Goal: Information Seeking & Learning: Learn about a topic

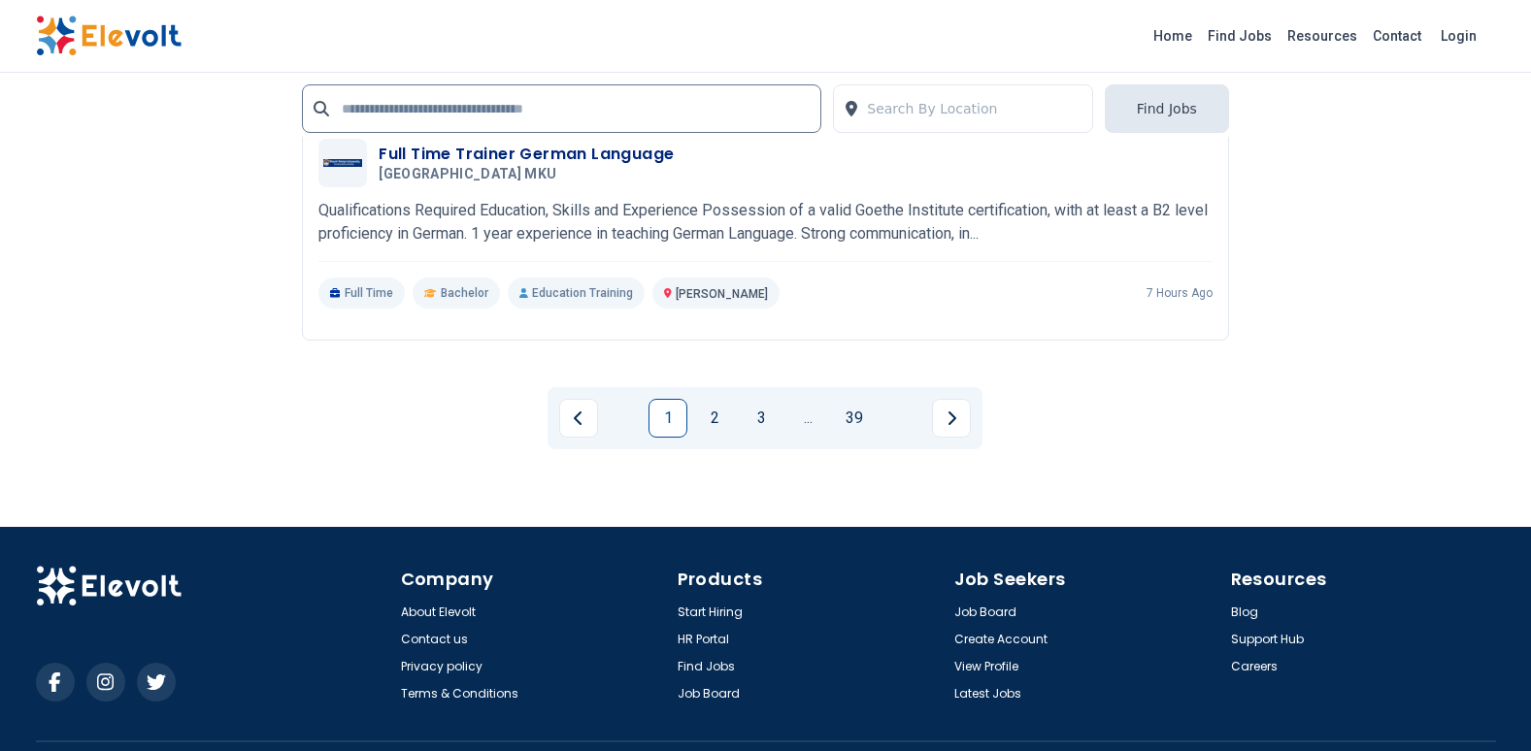
scroll to position [4428, 0]
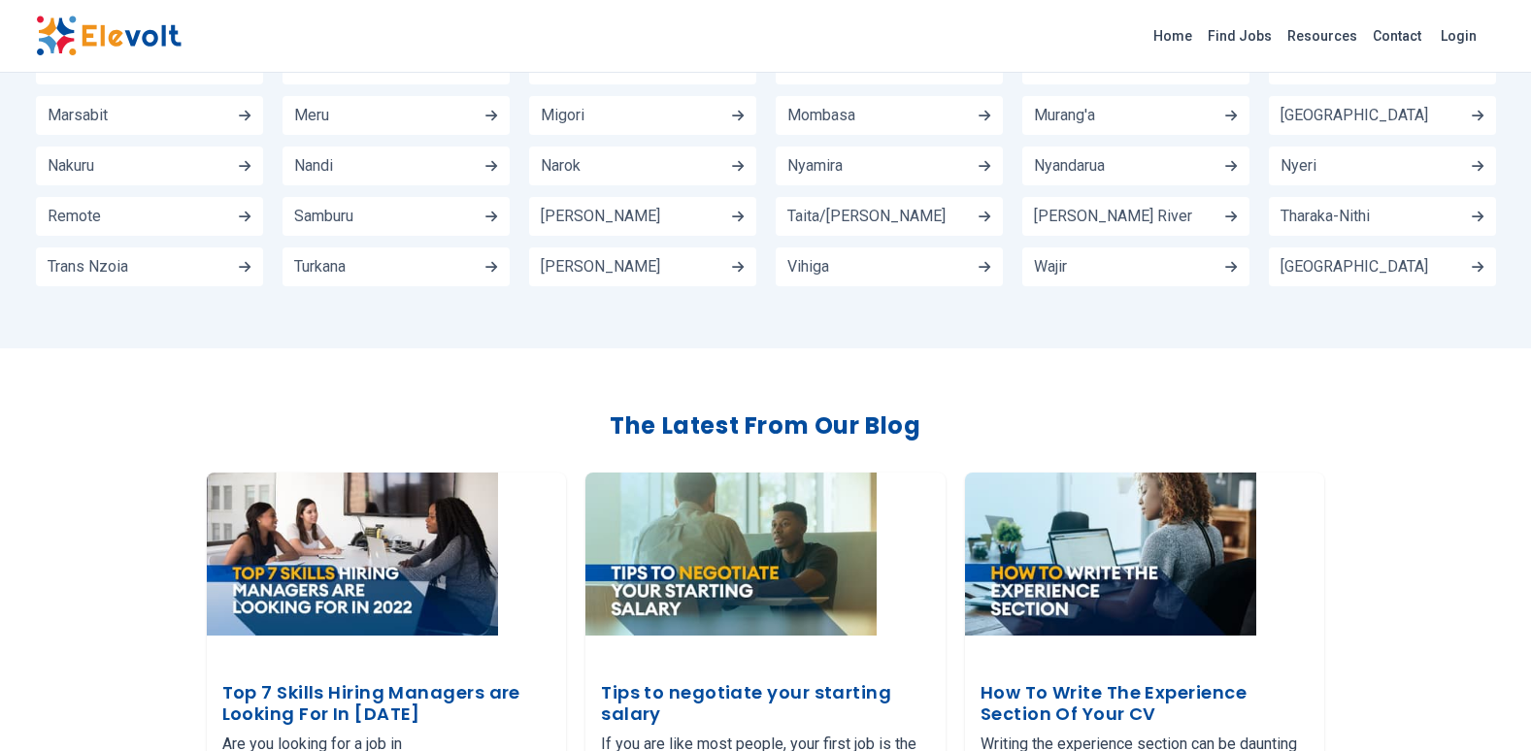
scroll to position [2912, 0]
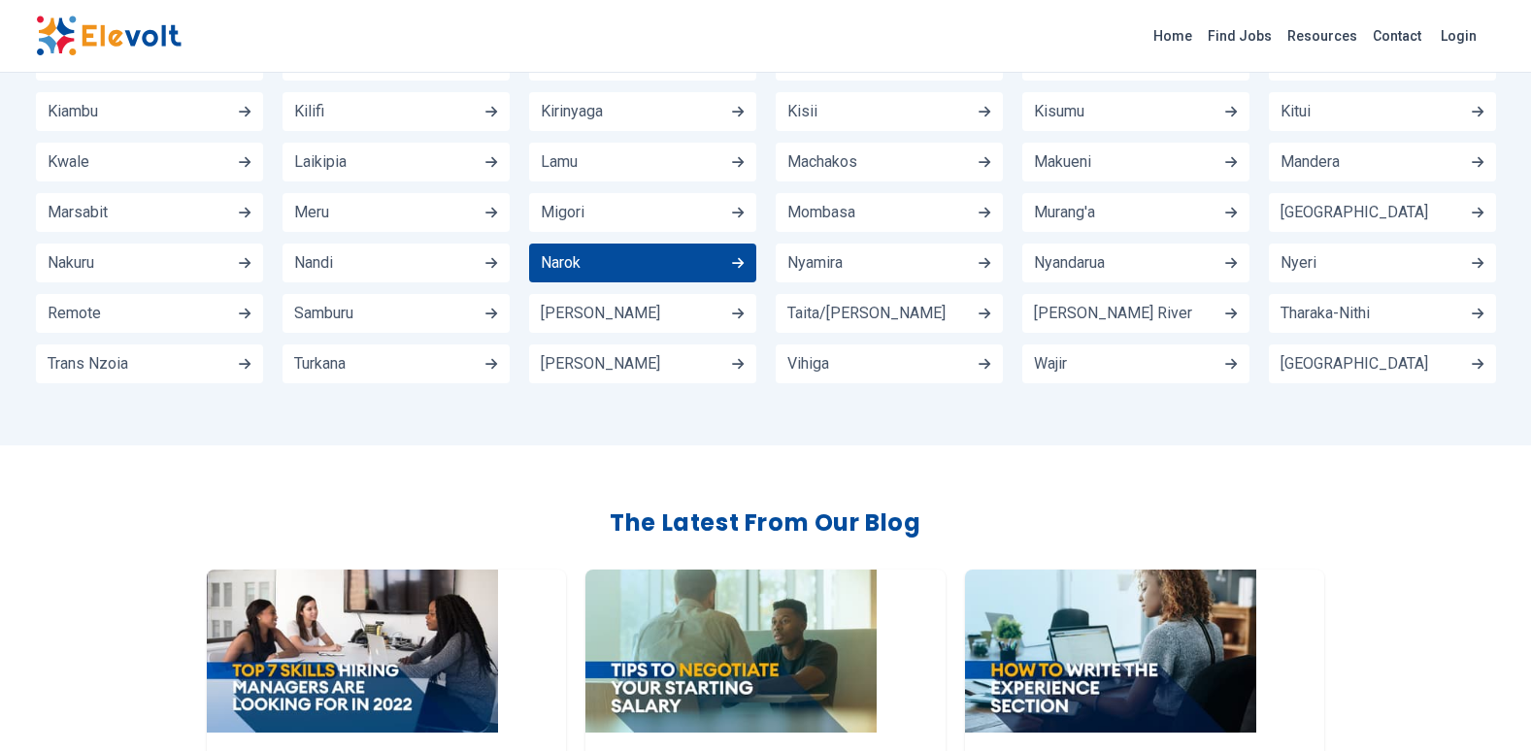
click at [585, 247] on link "Narok" at bounding box center [642, 263] width 227 height 39
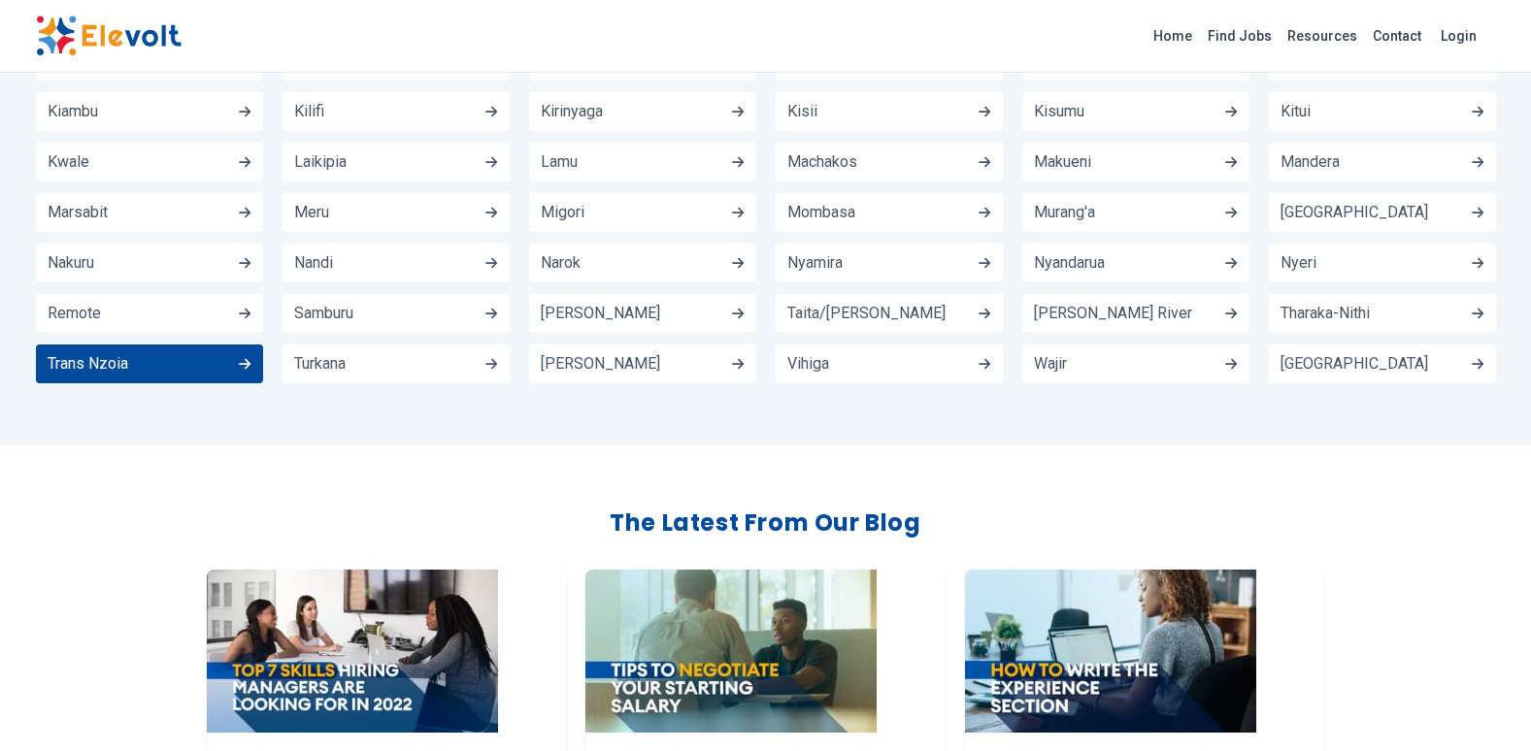
click at [176, 345] on link "Trans Nzoia" at bounding box center [149, 364] width 227 height 39
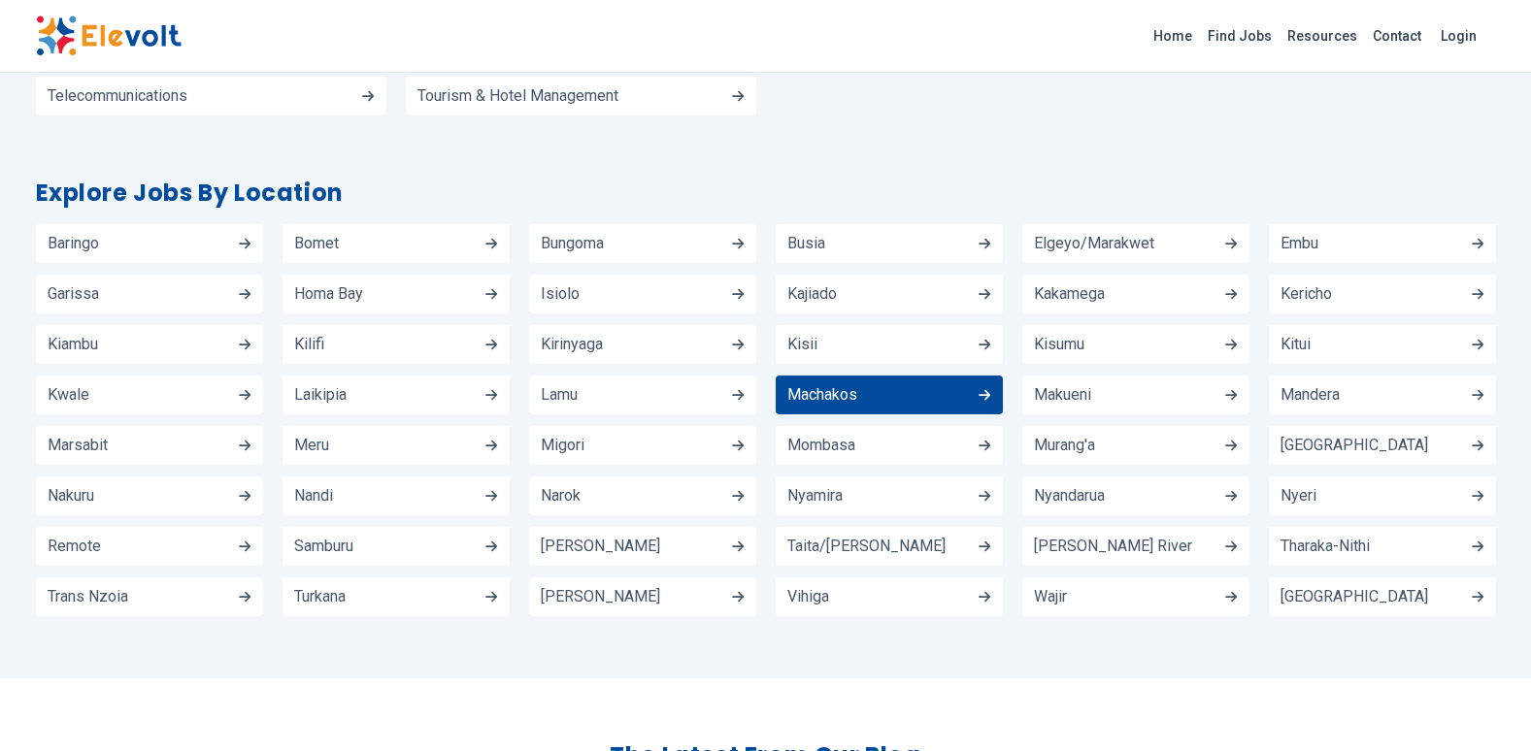
scroll to position [2621, 0]
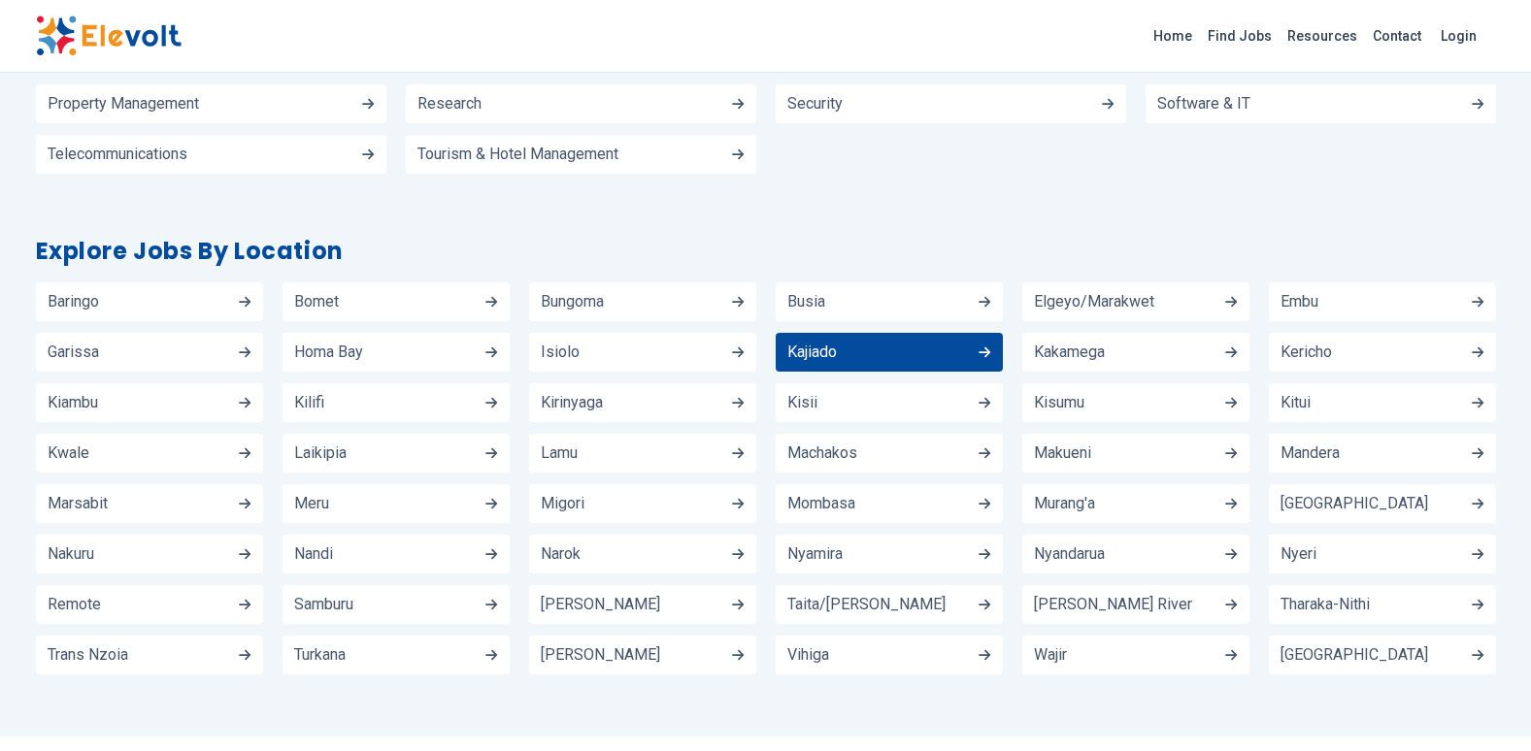
click at [839, 336] on link "Kajiado" at bounding box center [888, 352] width 227 height 39
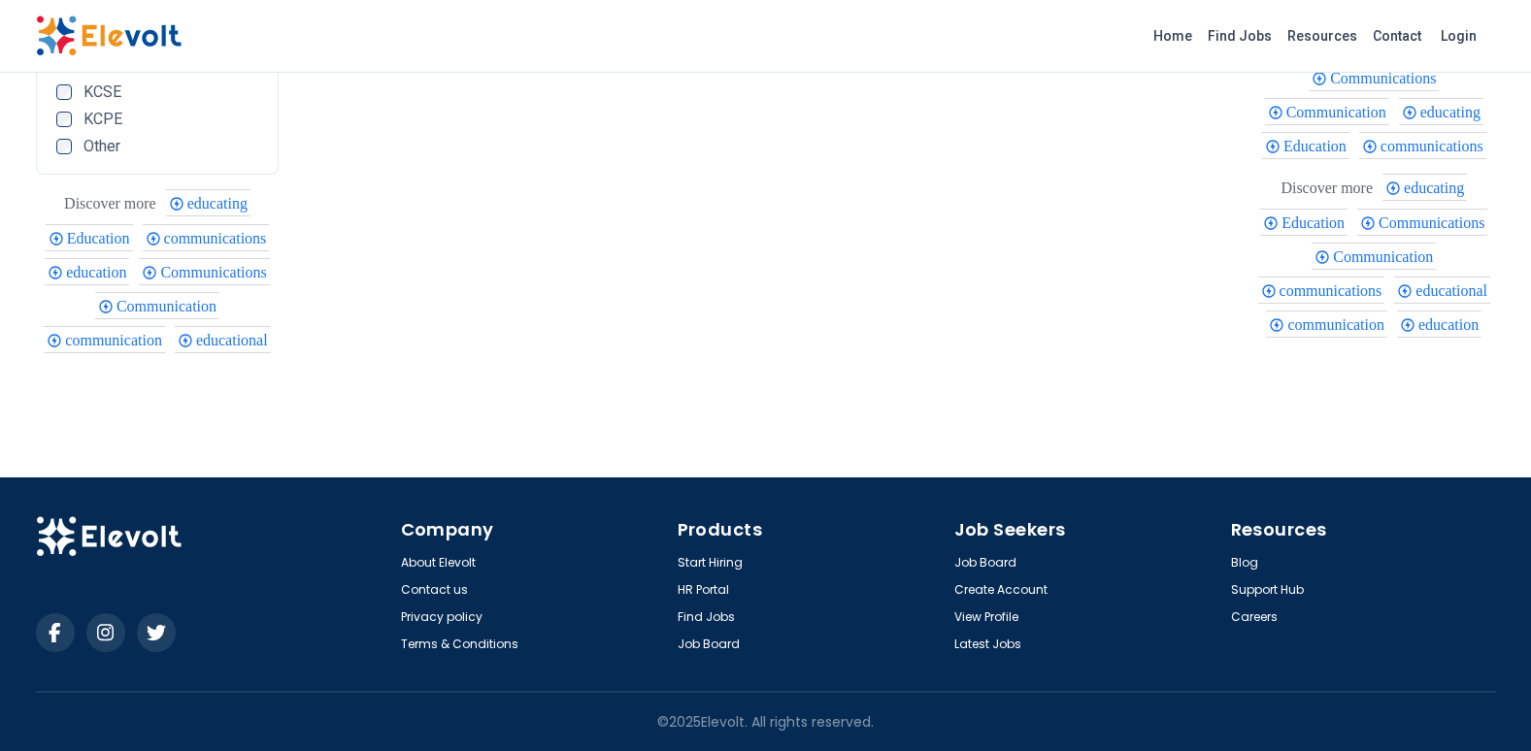
scroll to position [1293, 0]
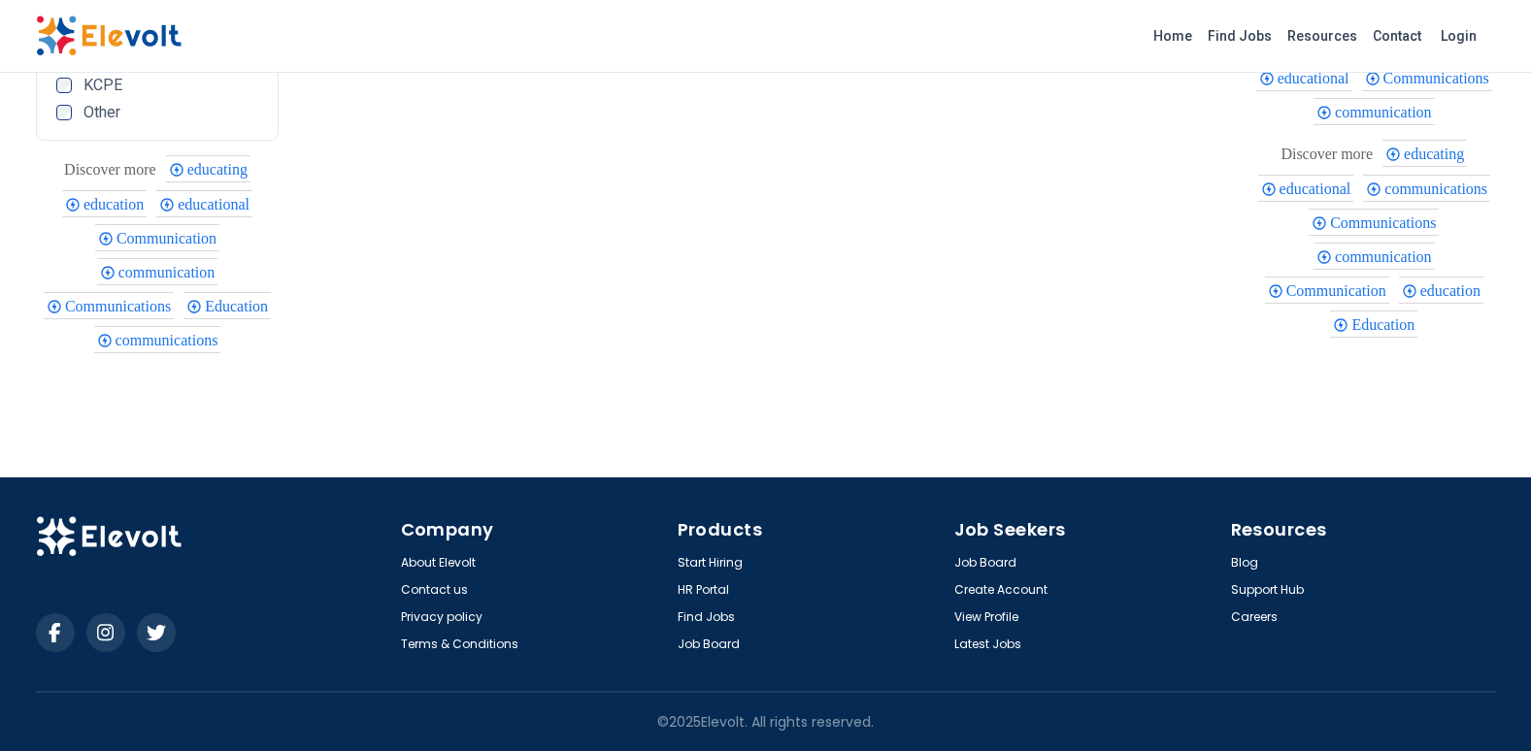
scroll to position [1259, 0]
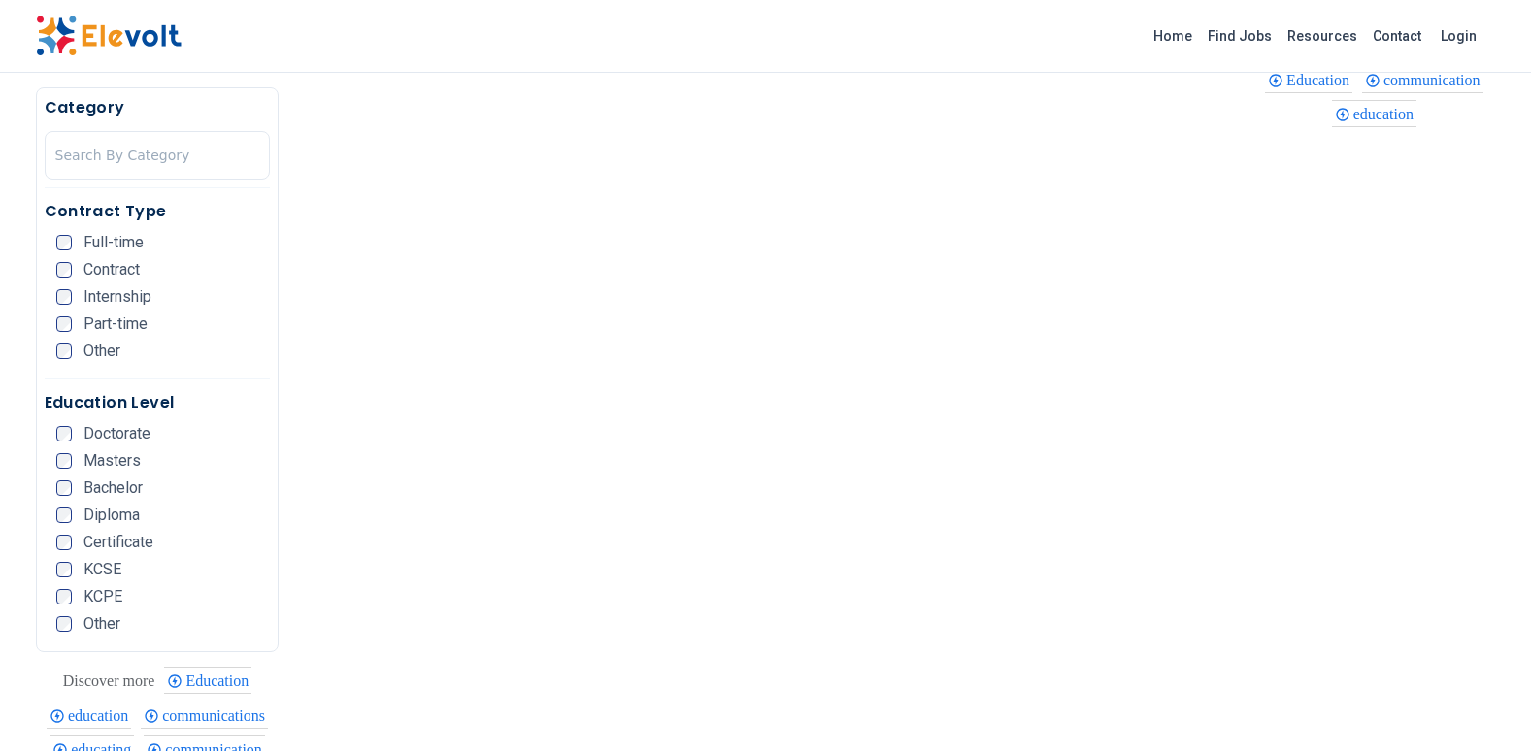
scroll to position [679, 0]
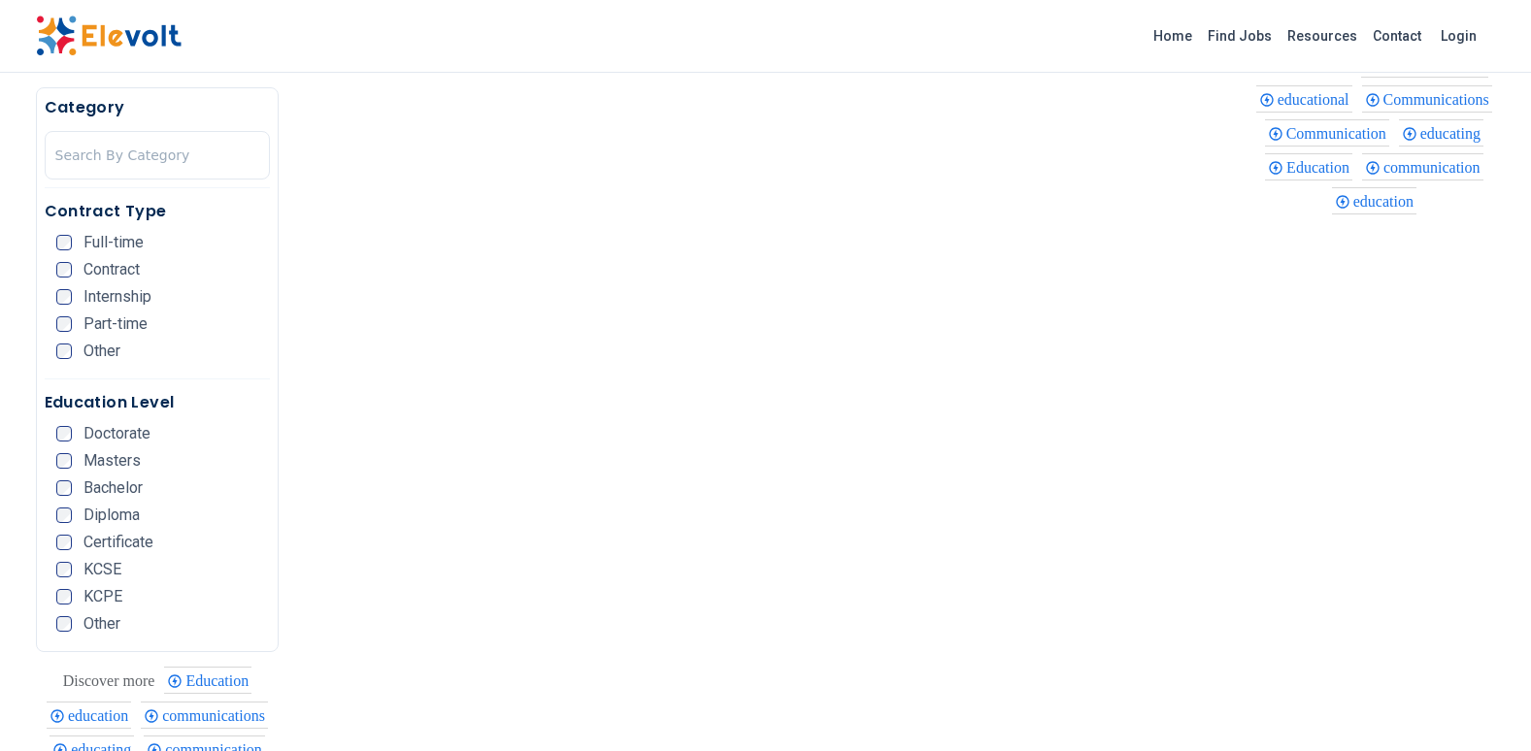
click at [93, 239] on span "Full-time" at bounding box center [113, 243] width 60 height 16
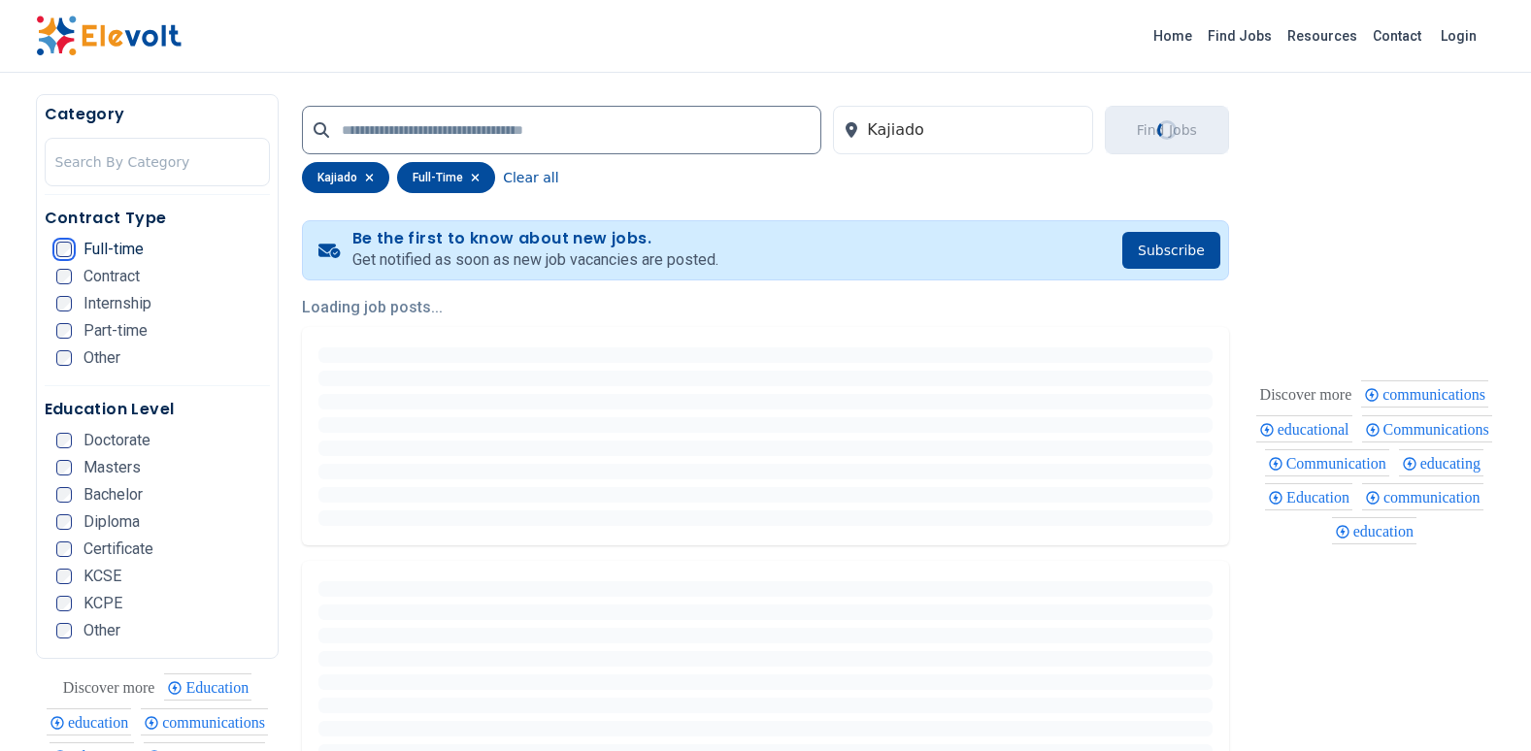
scroll to position [0, 0]
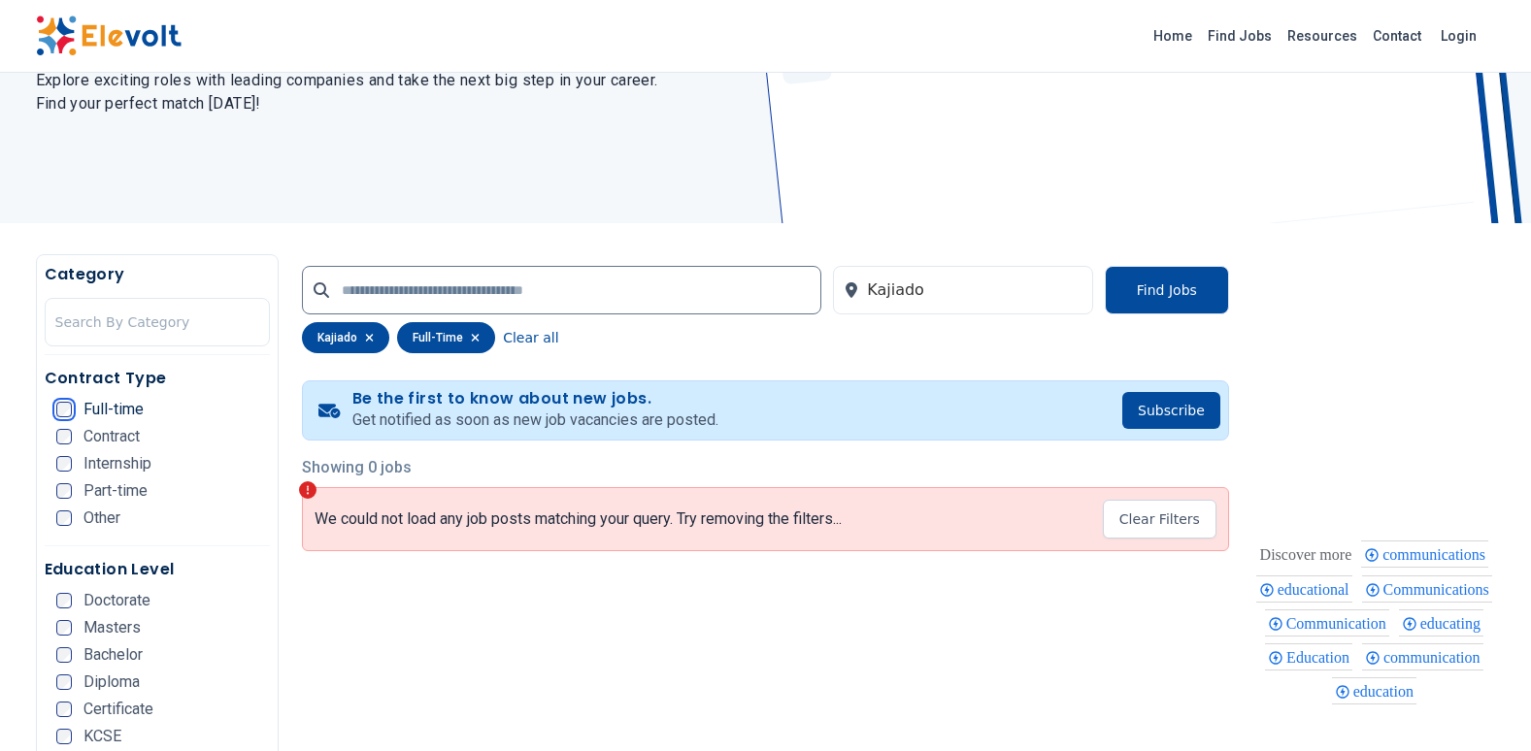
scroll to position [194, 0]
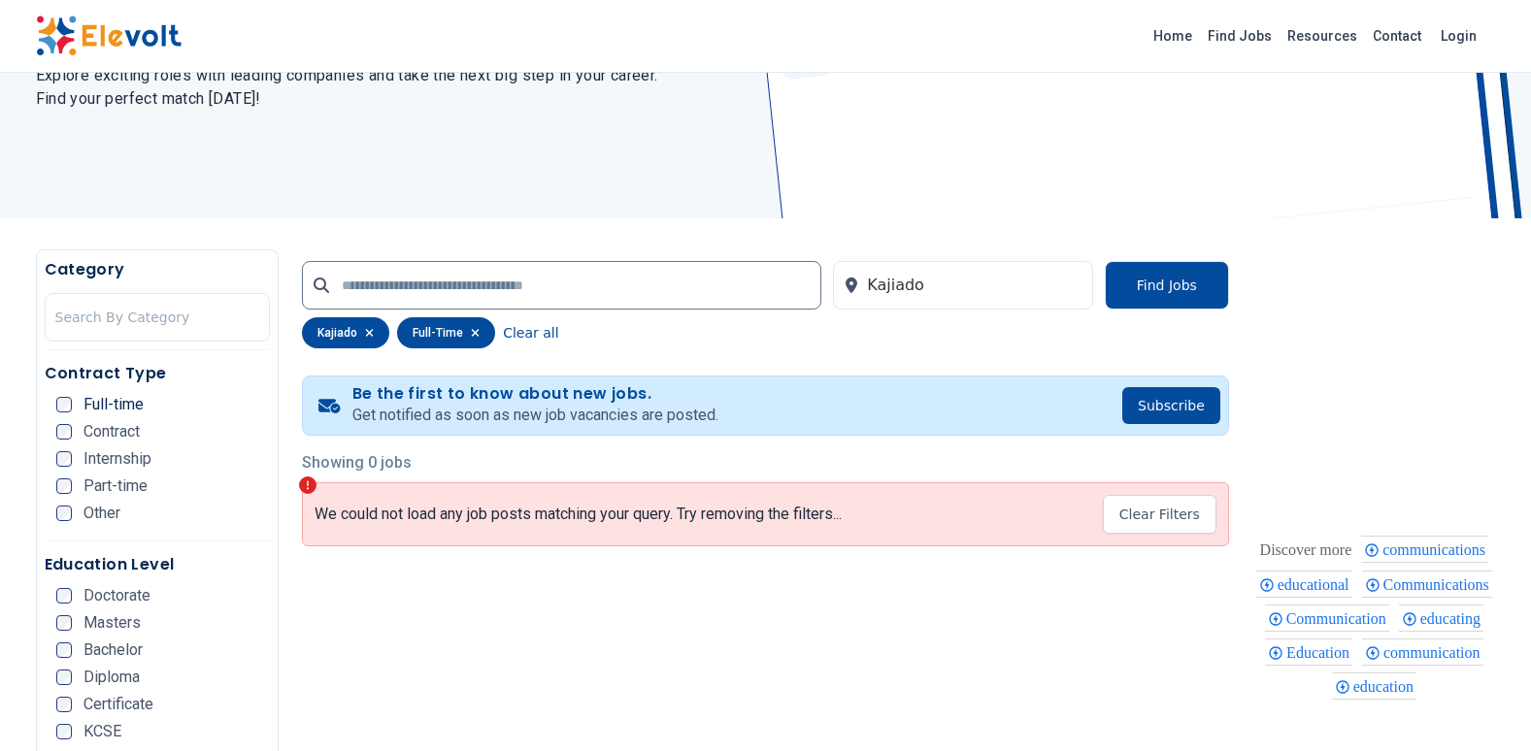
click at [1186, 257] on div "Kajiado Find Jobs kajiado full-time Clear all" at bounding box center [765, 304] width 927 height 111
click at [1189, 286] on button "Find Jobs" at bounding box center [1167, 285] width 124 height 49
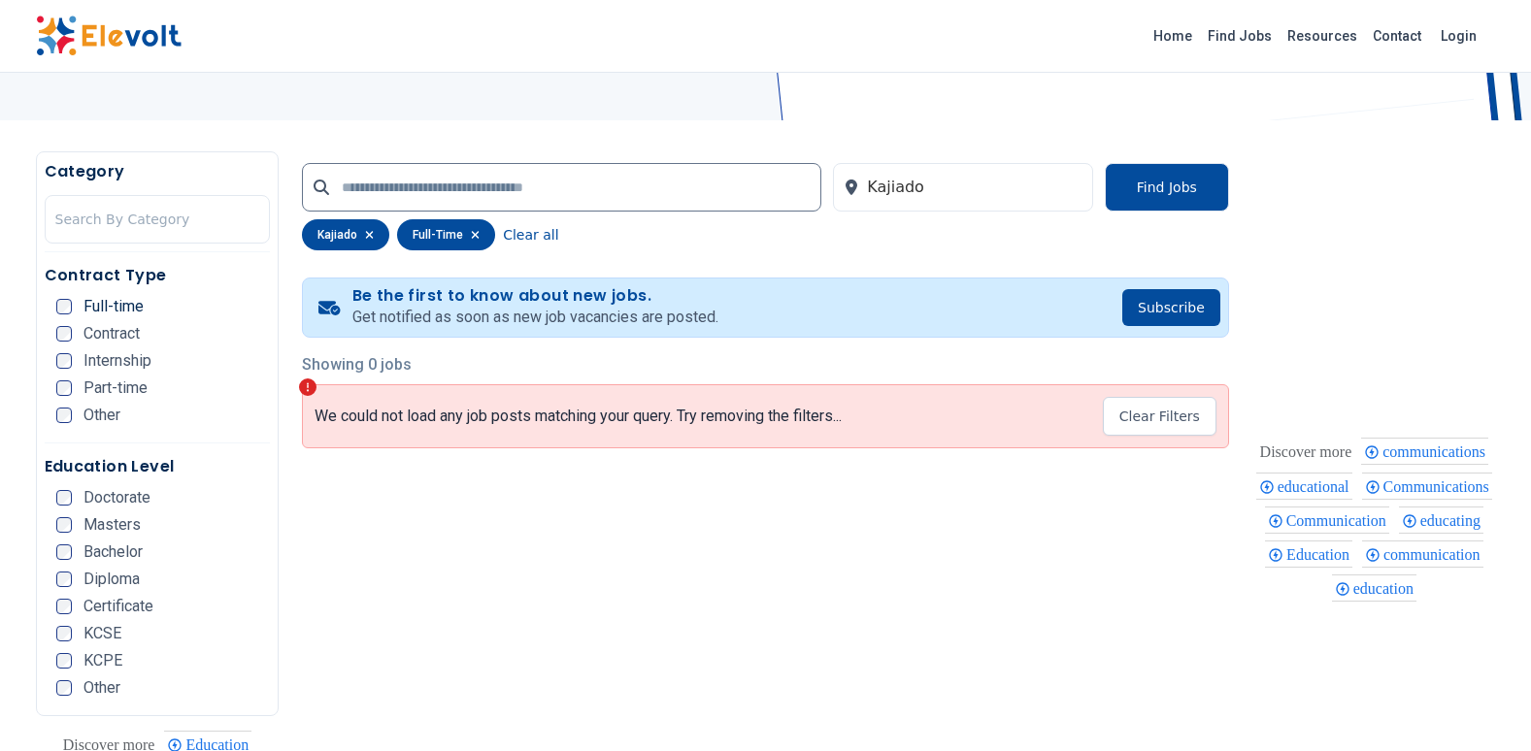
scroll to position [291, 0]
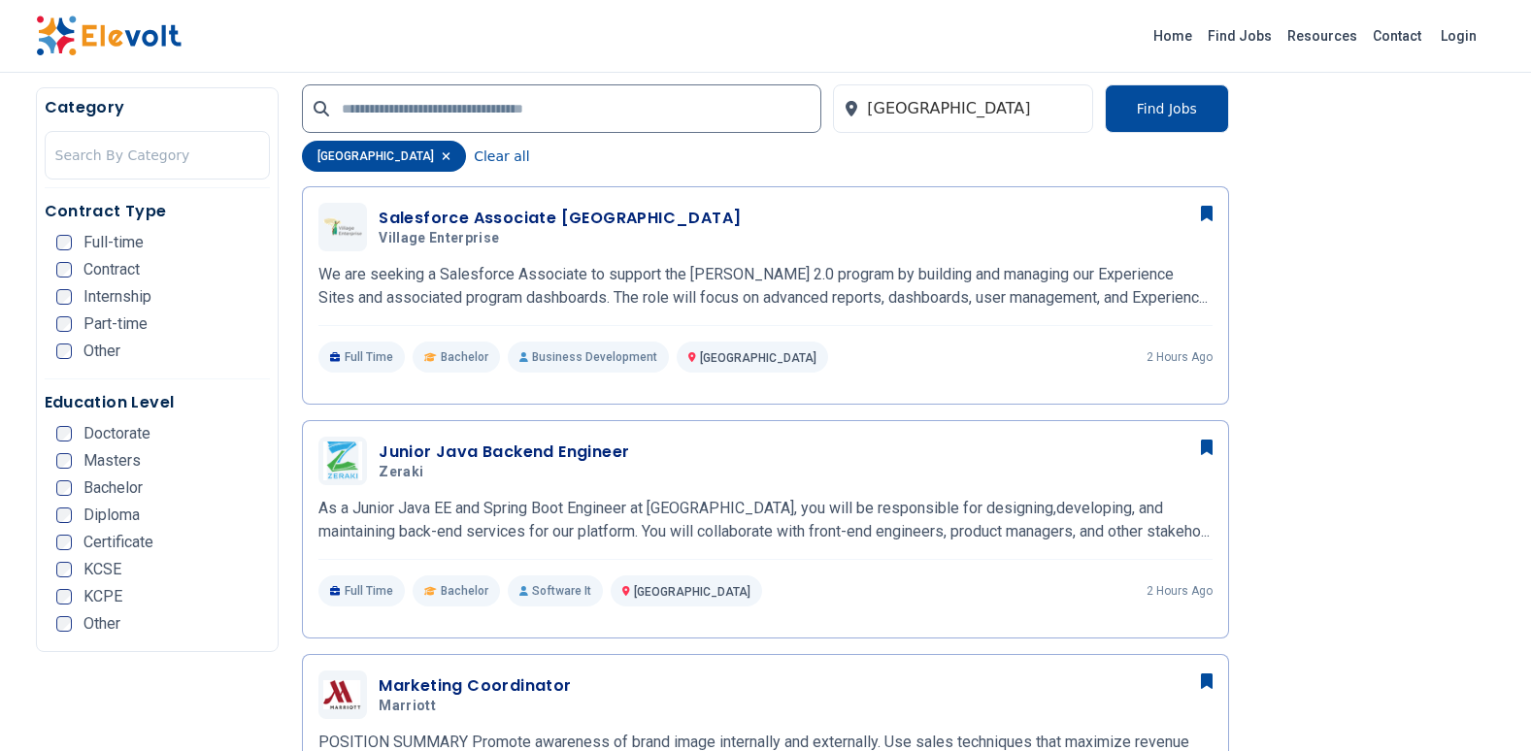
scroll to position [774, 0]
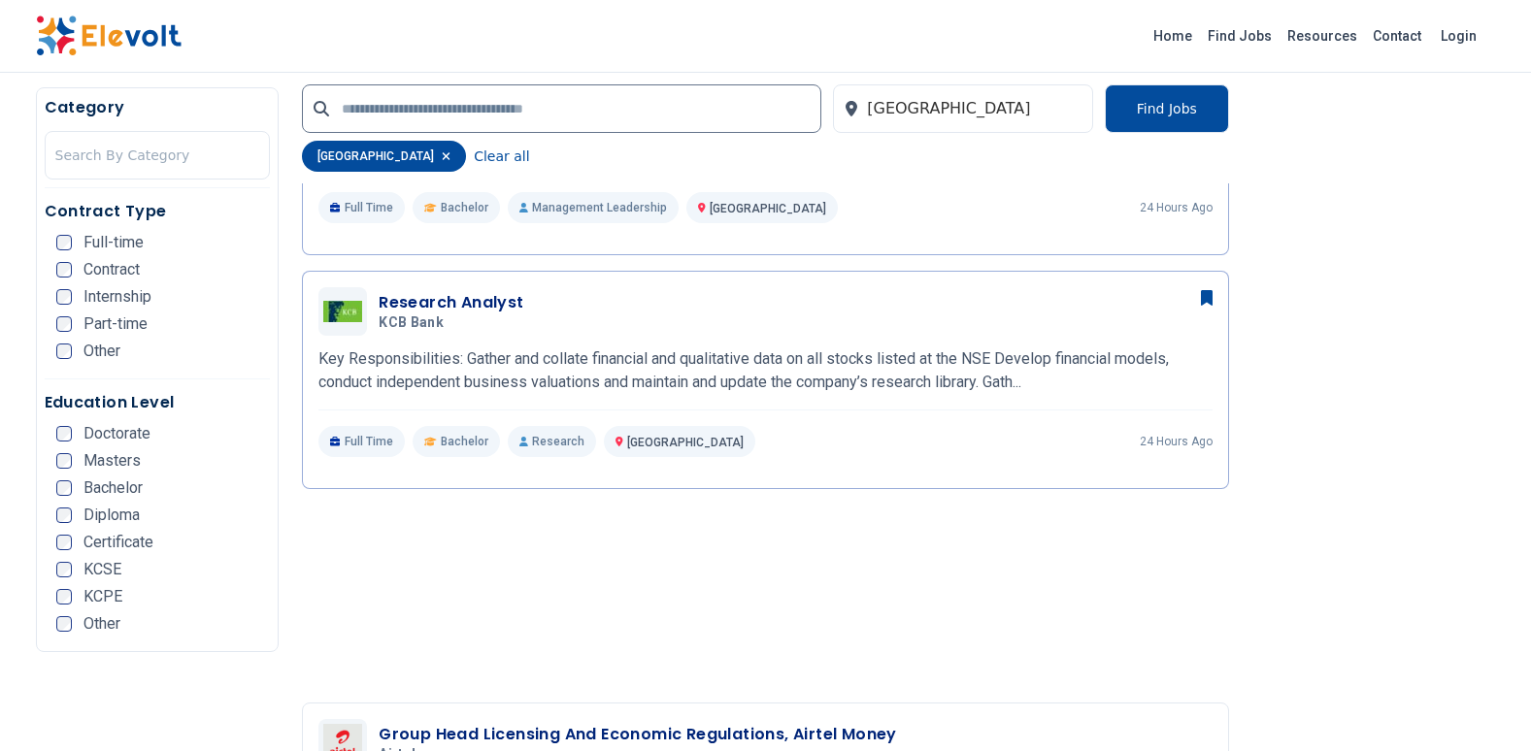
scroll to position [1359, 0]
click at [375, 310] on div "Research Analyst KCB Bank 09/29/2025 10/29/2025" at bounding box center [765, 309] width 894 height 49
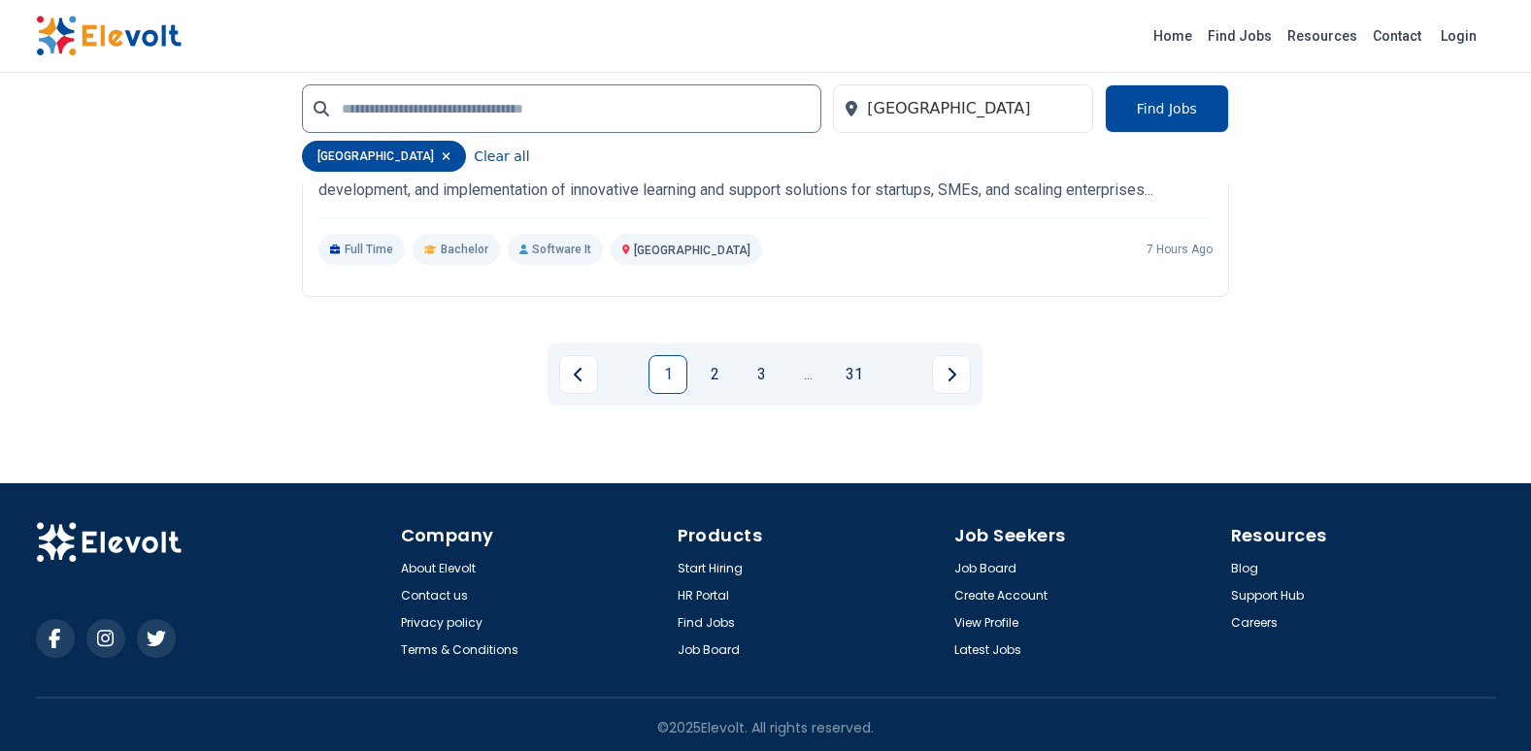
scroll to position [4393, 0]
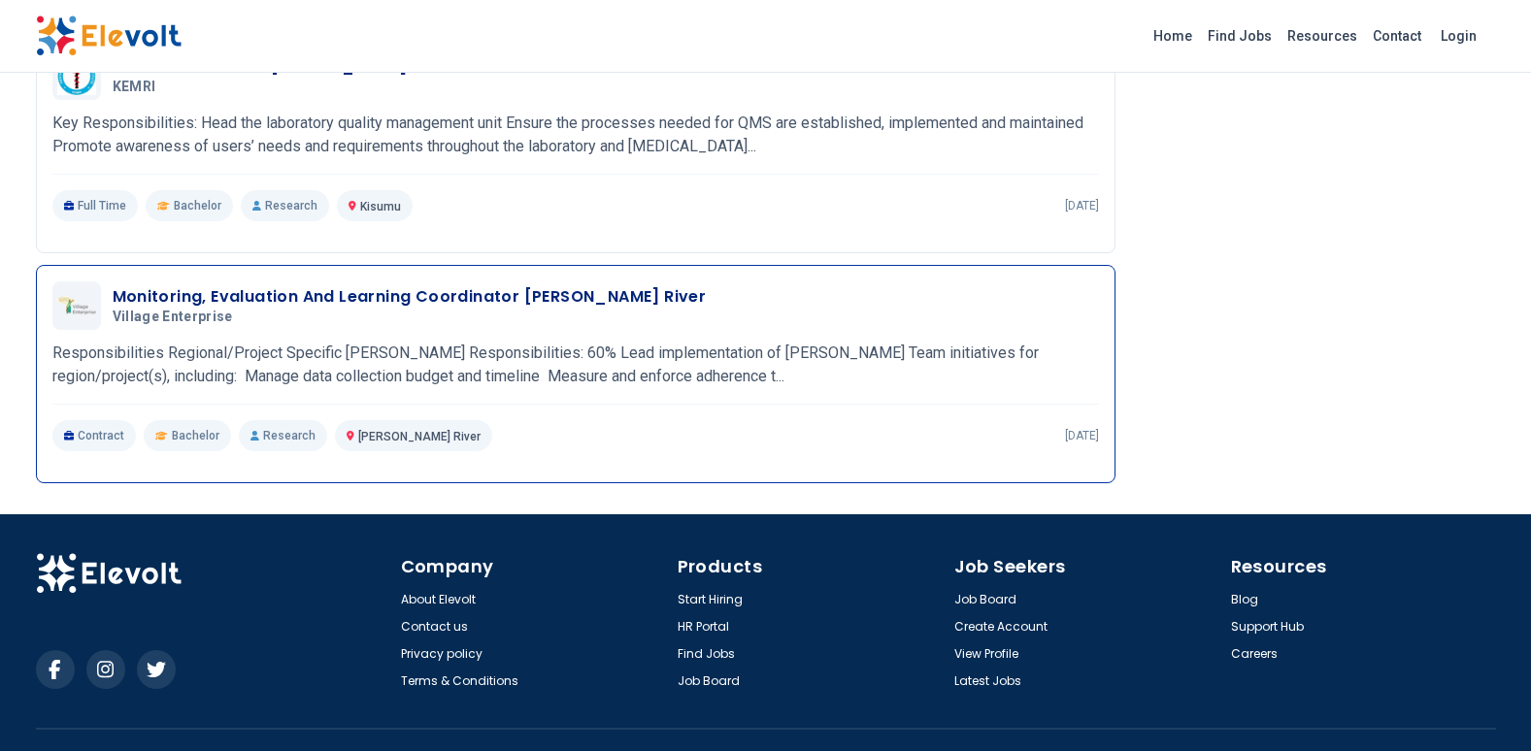
scroll to position [2505, 0]
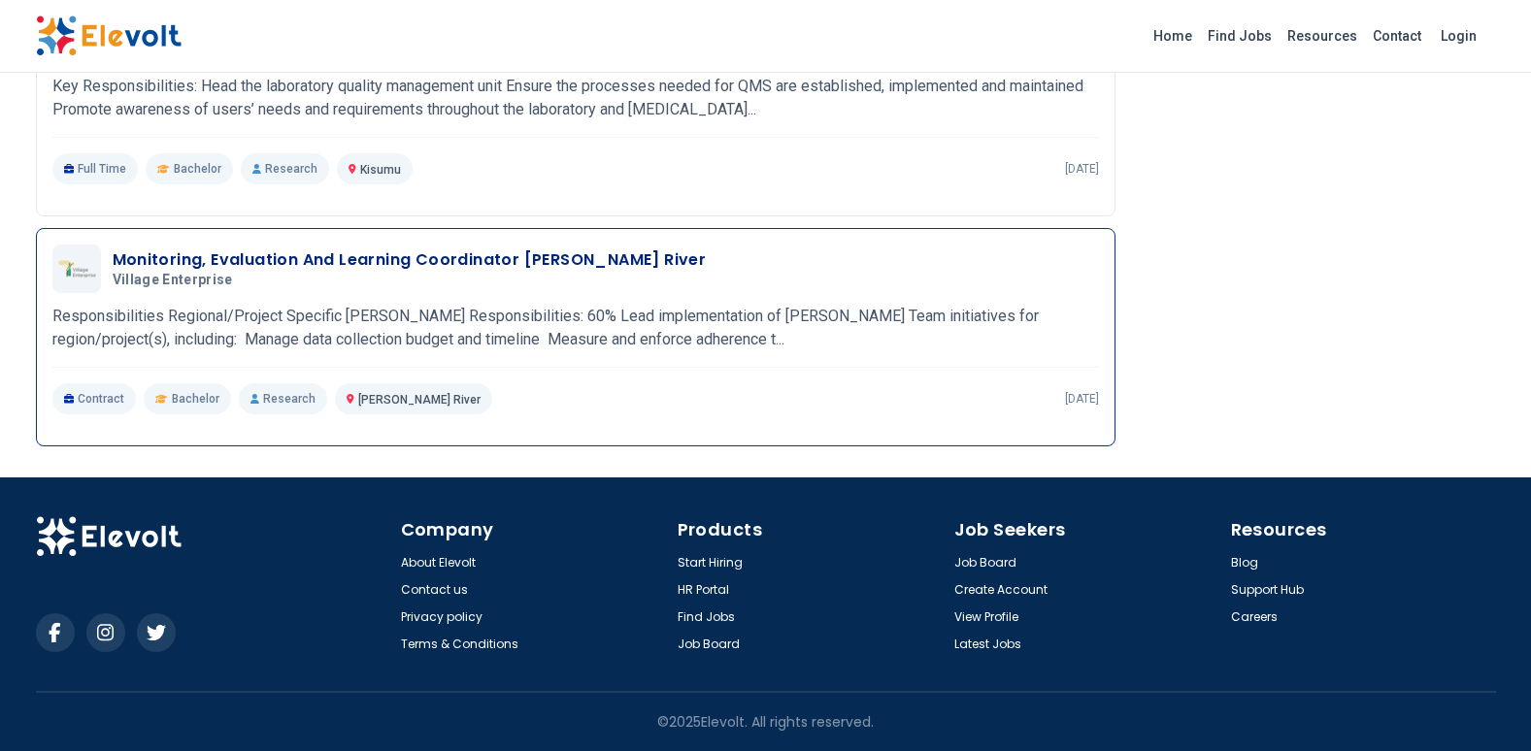
click at [456, 326] on p "Responsibilities Regional/Project Specific [PERSON_NAME] Responsibilities: 60% …" at bounding box center [575, 328] width 1046 height 47
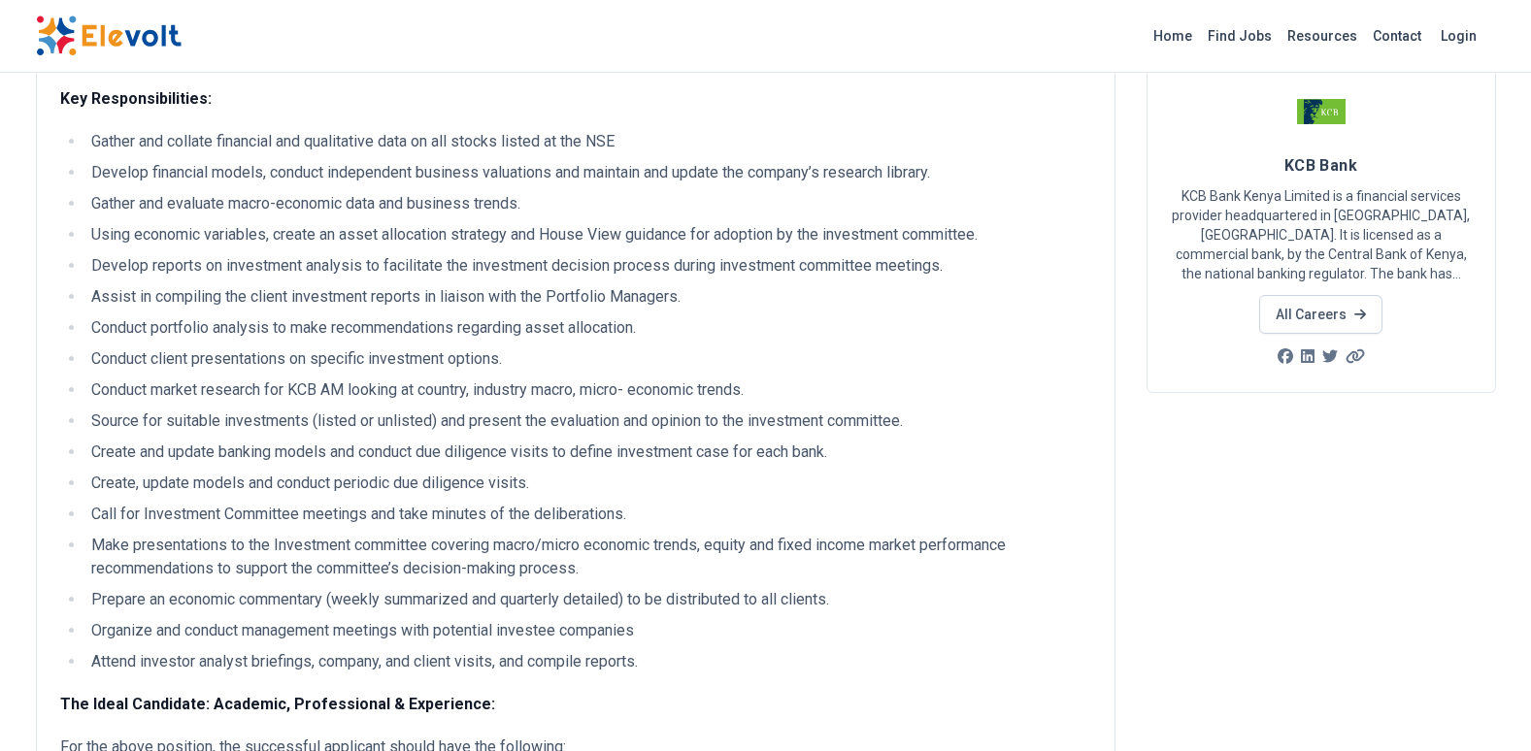
scroll to position [0, 0]
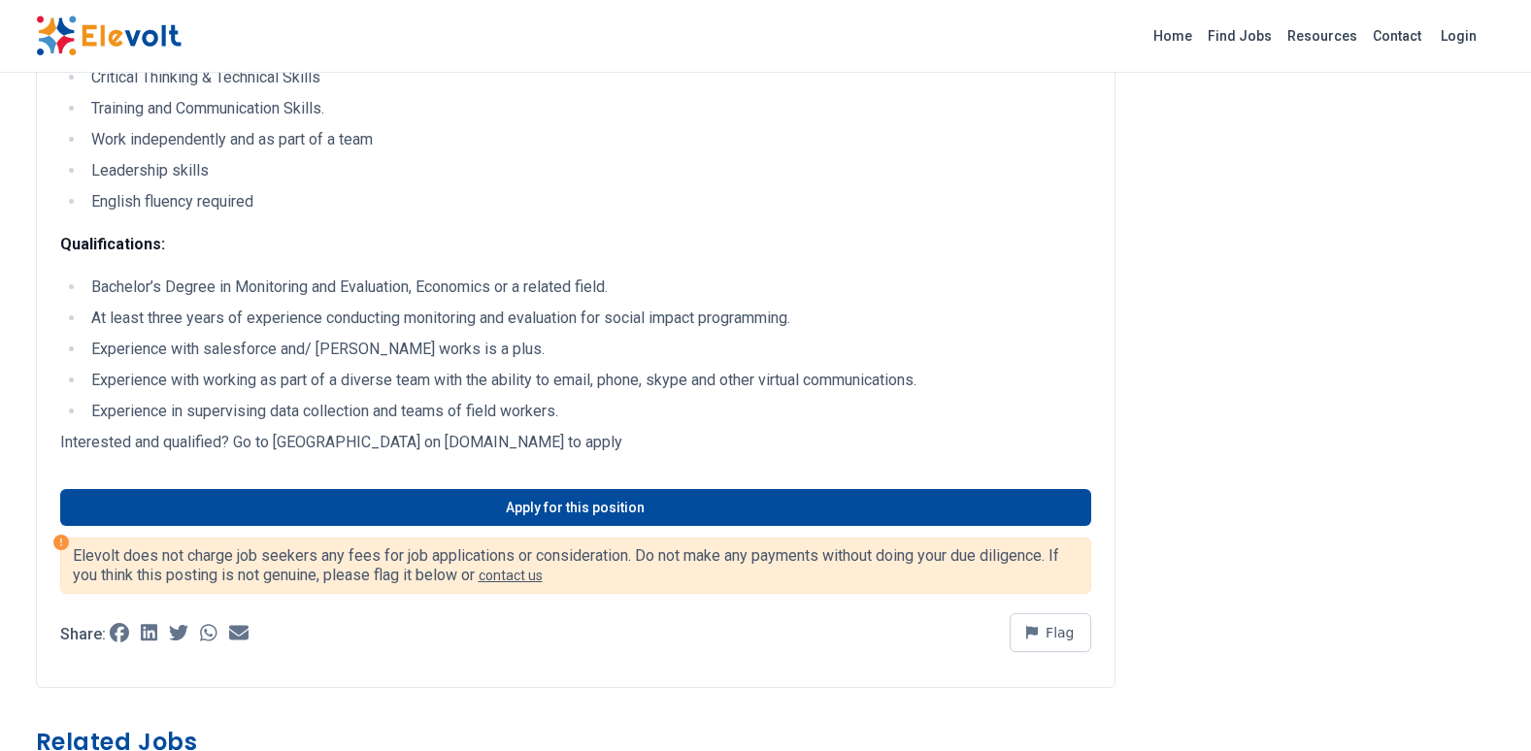
scroll to position [2232, 0]
